Goal: Information Seeking & Learning: Learn about a topic

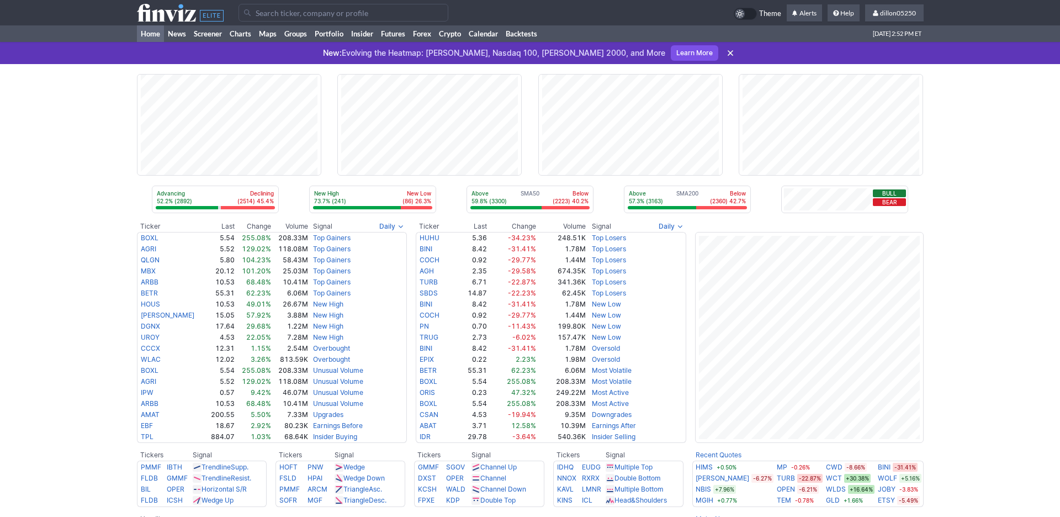
click at [302, 22] on input "Search" at bounding box center [343, 13] width 210 height 18
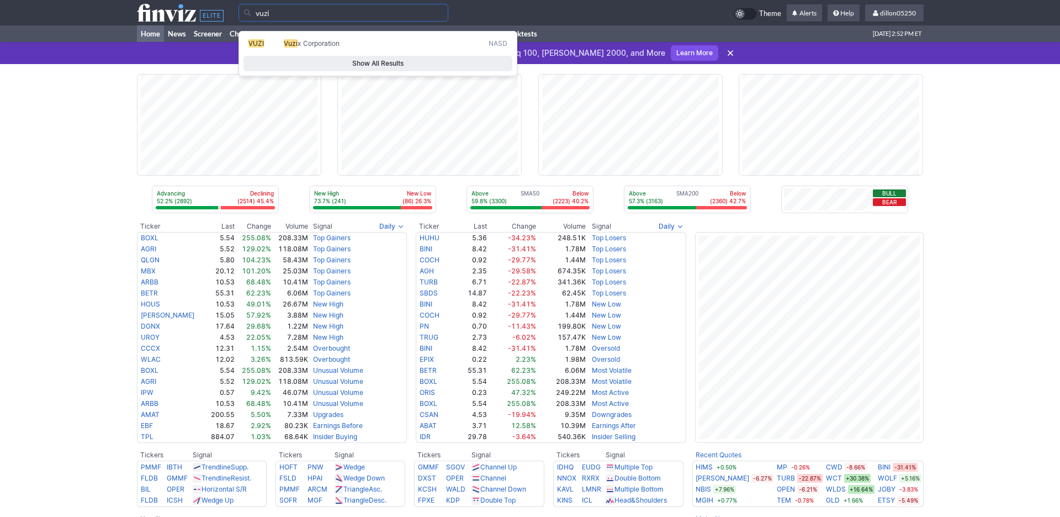
click at [320, 47] on span "x Corporation" at bounding box center [319, 43] width 42 height 8
type input "VUZI"
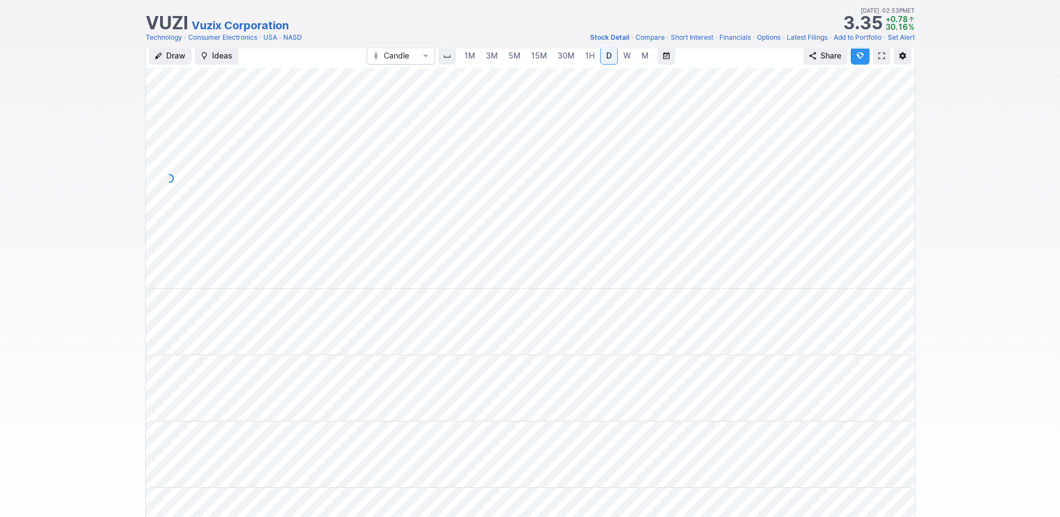
scroll to position [25, 0]
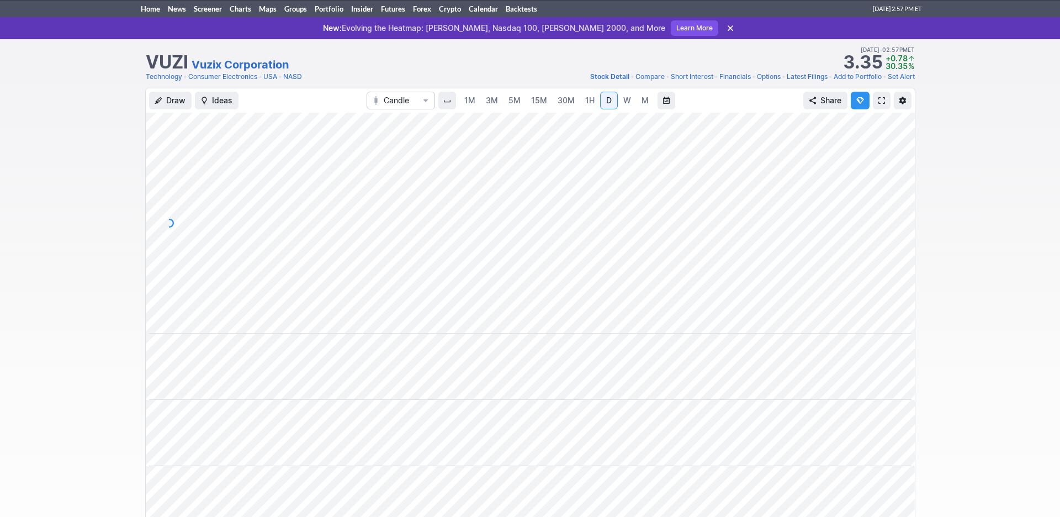
click at [878, 105] on span at bounding box center [881, 100] width 7 height 9
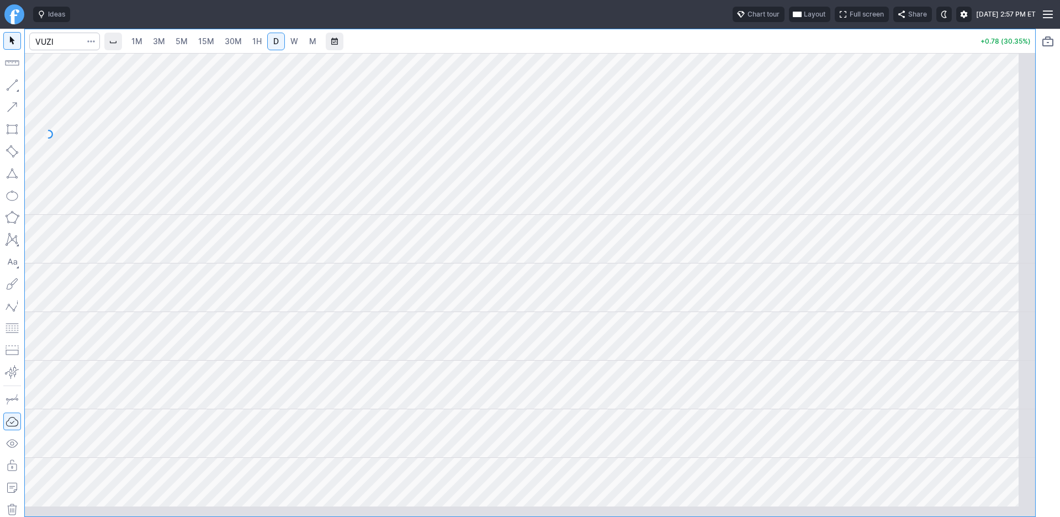
click at [804, 20] on span "Layout" at bounding box center [815, 14] width 22 height 11
click at [713, 45] on button "Layout" at bounding box center [704, 42] width 15 height 15
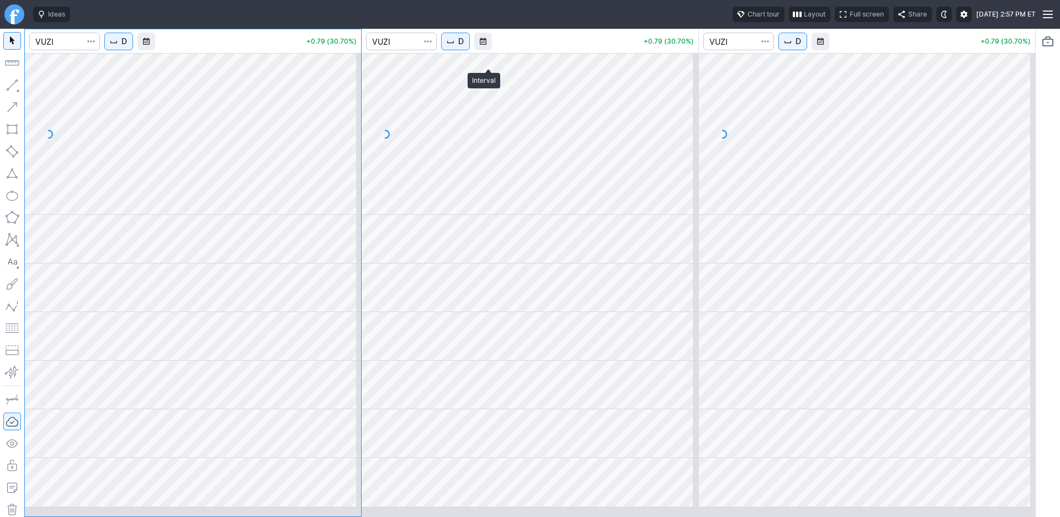
click at [464, 47] on span "D" at bounding box center [461, 41] width 6 height 11
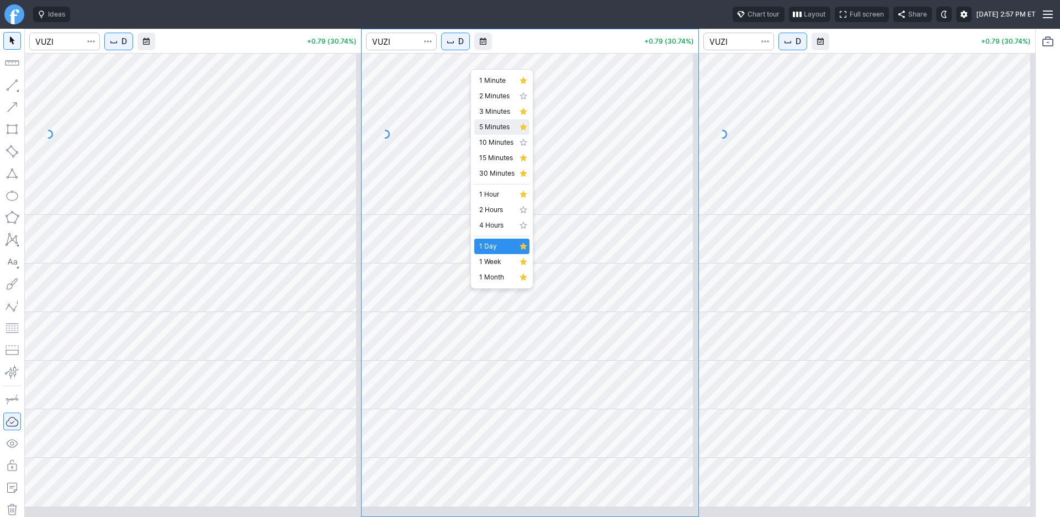
click at [495, 132] on span "5 Minutes" at bounding box center [496, 126] width 35 height 11
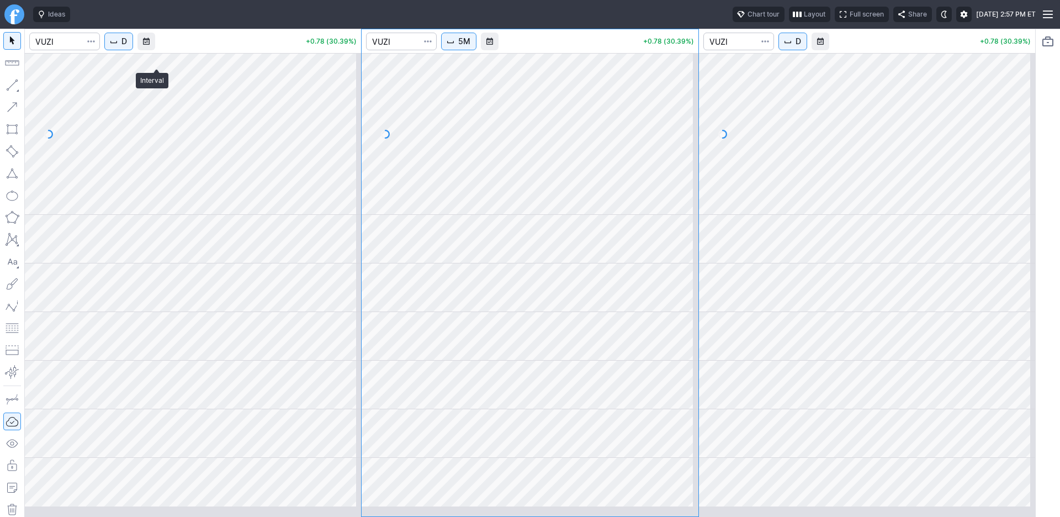
click at [127, 47] on span "D" at bounding box center [124, 41] width 6 height 11
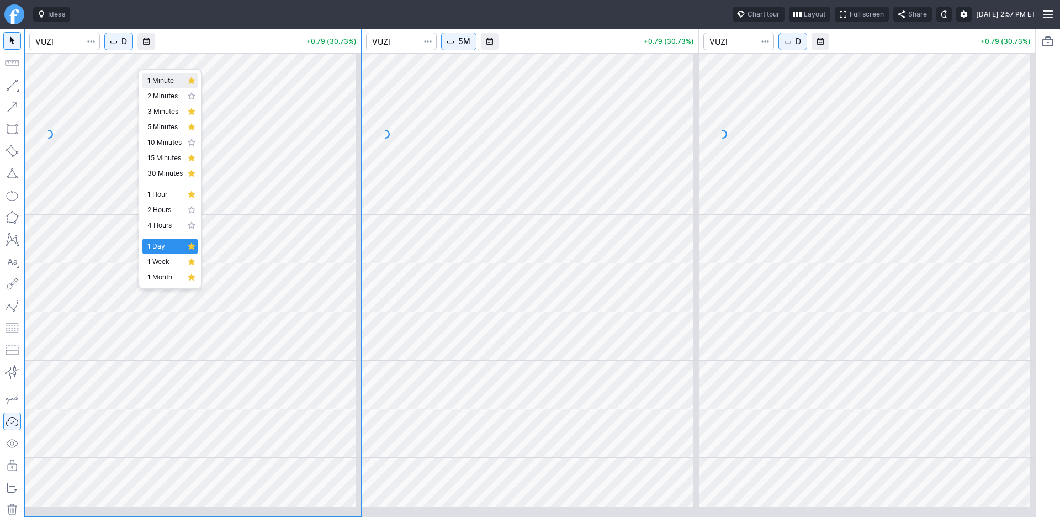
click at [158, 83] on span "1 Minute" at bounding box center [164, 80] width 35 height 11
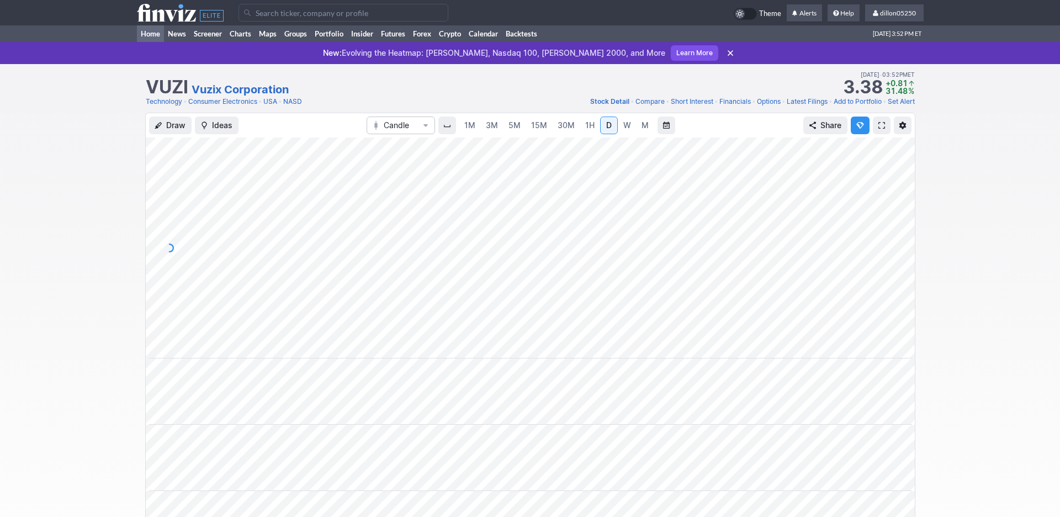
click at [160, 25] on link "Home" at bounding box center [150, 33] width 27 height 17
